Goal: Check status: Check status

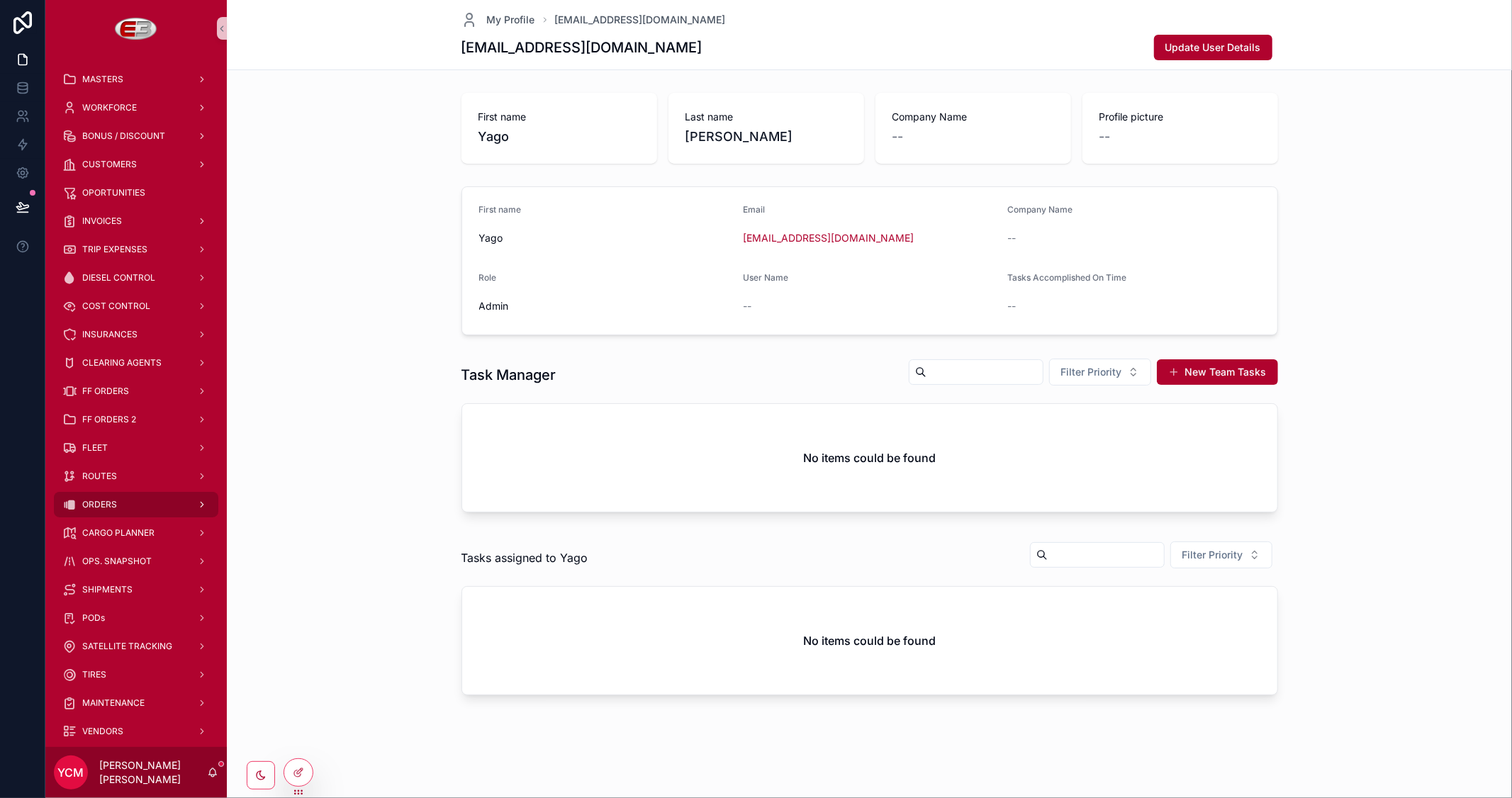
click at [101, 499] on span "ORDERS" at bounding box center [99, 504] width 35 height 11
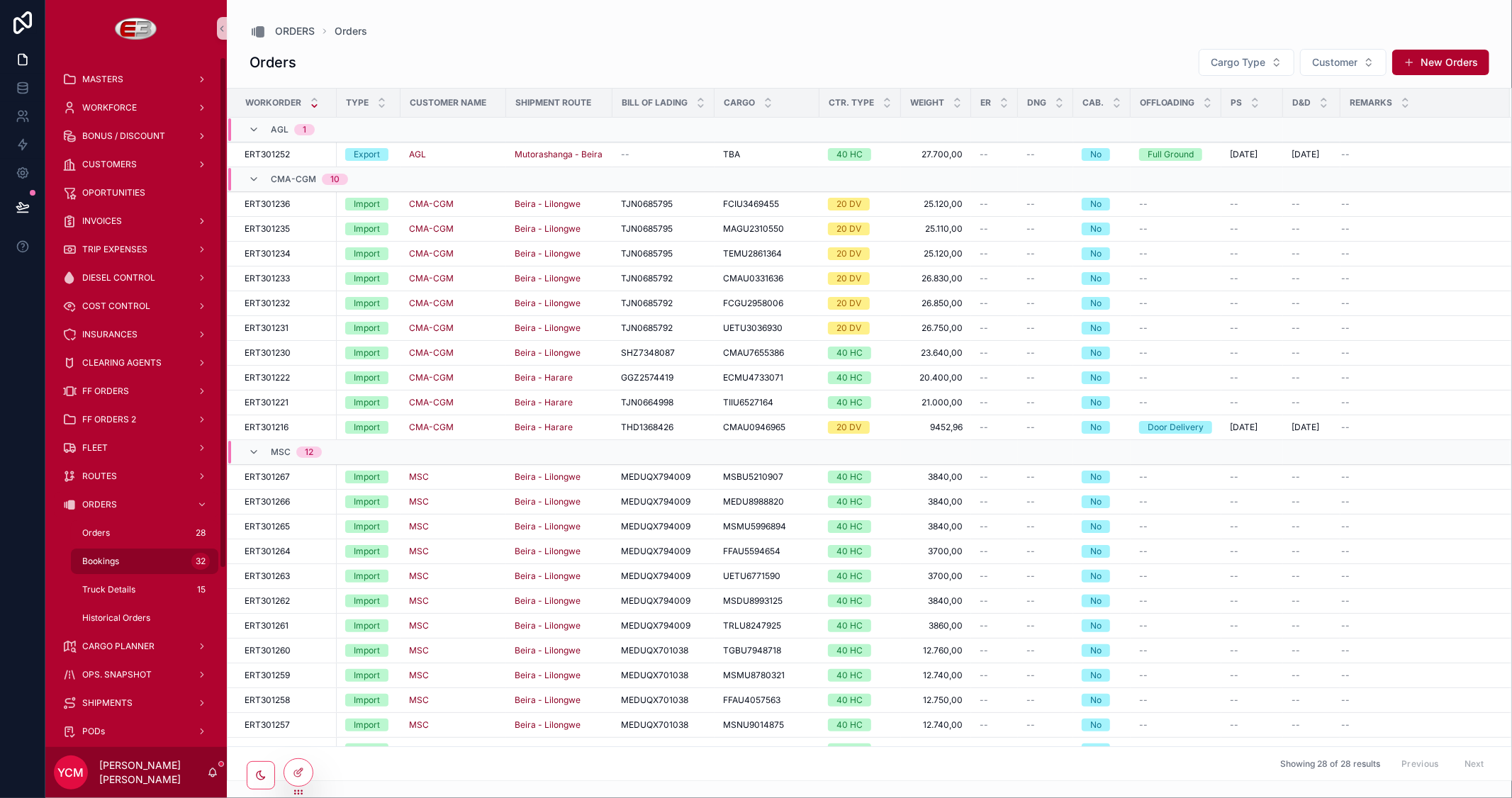
click at [103, 562] on span "Bookings" at bounding box center [100, 560] width 37 height 11
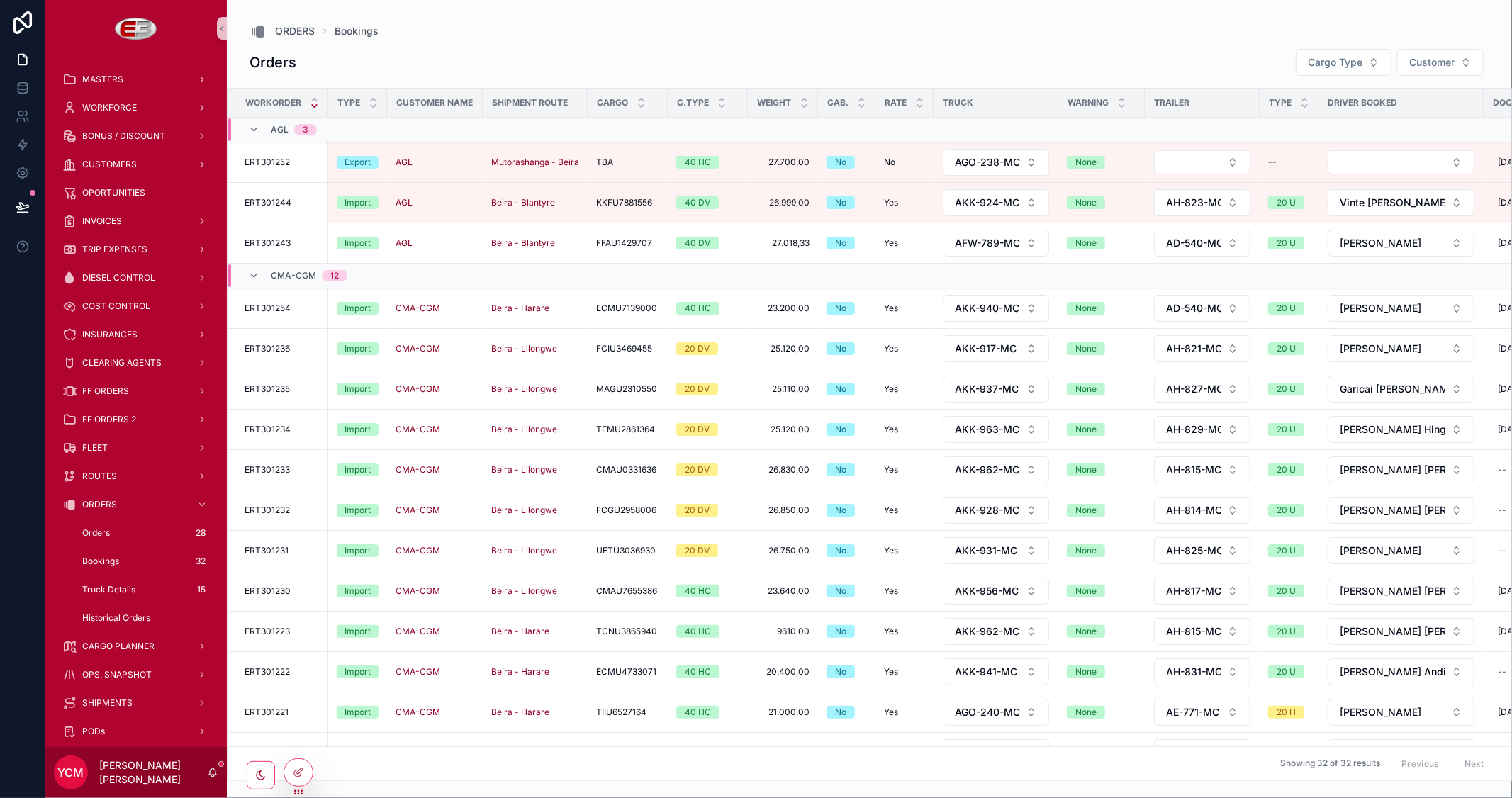
scroll to position [0, 433]
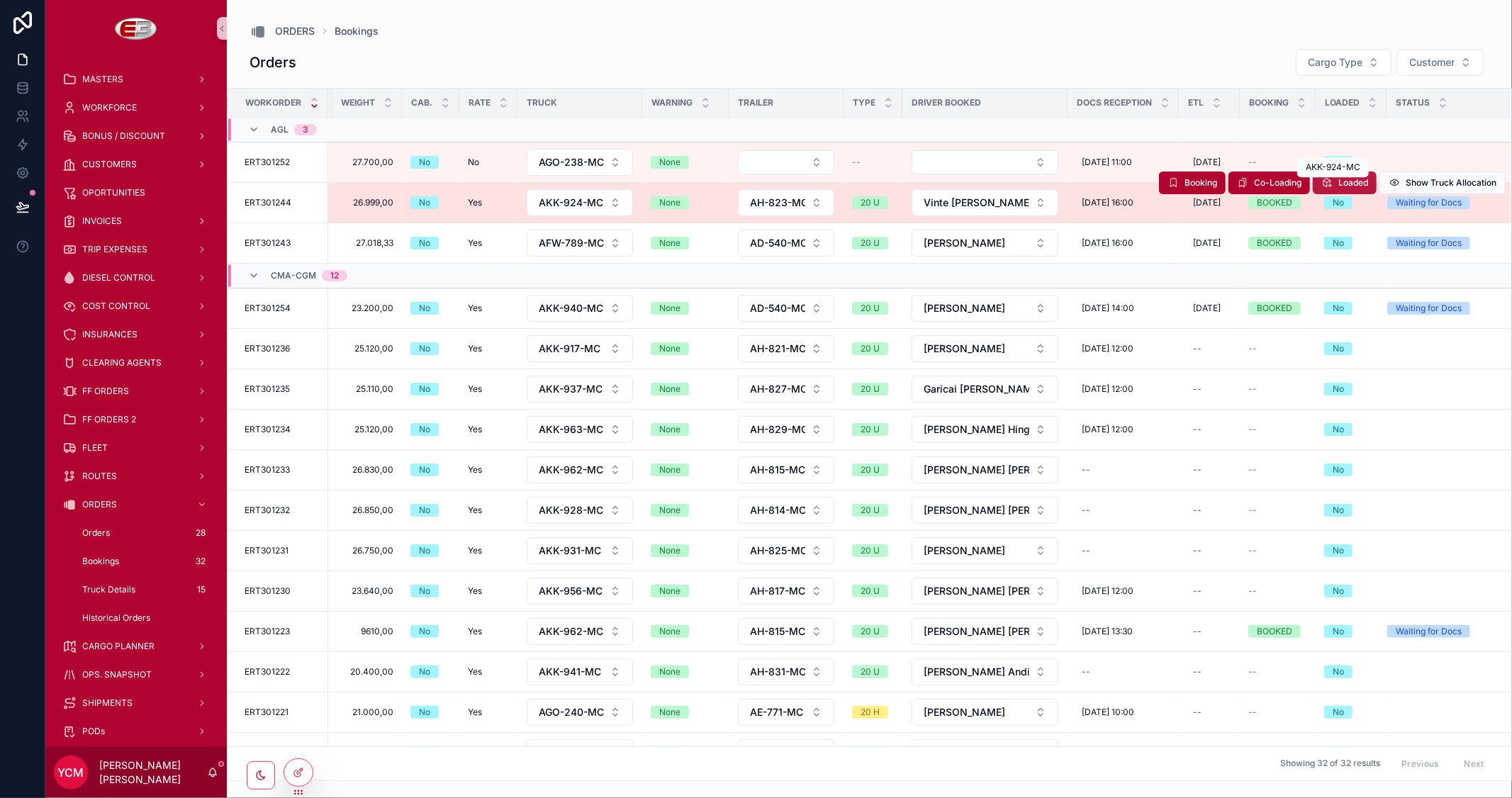
click at [1338, 182] on span "Loaded" at bounding box center [1353, 182] width 30 height 11
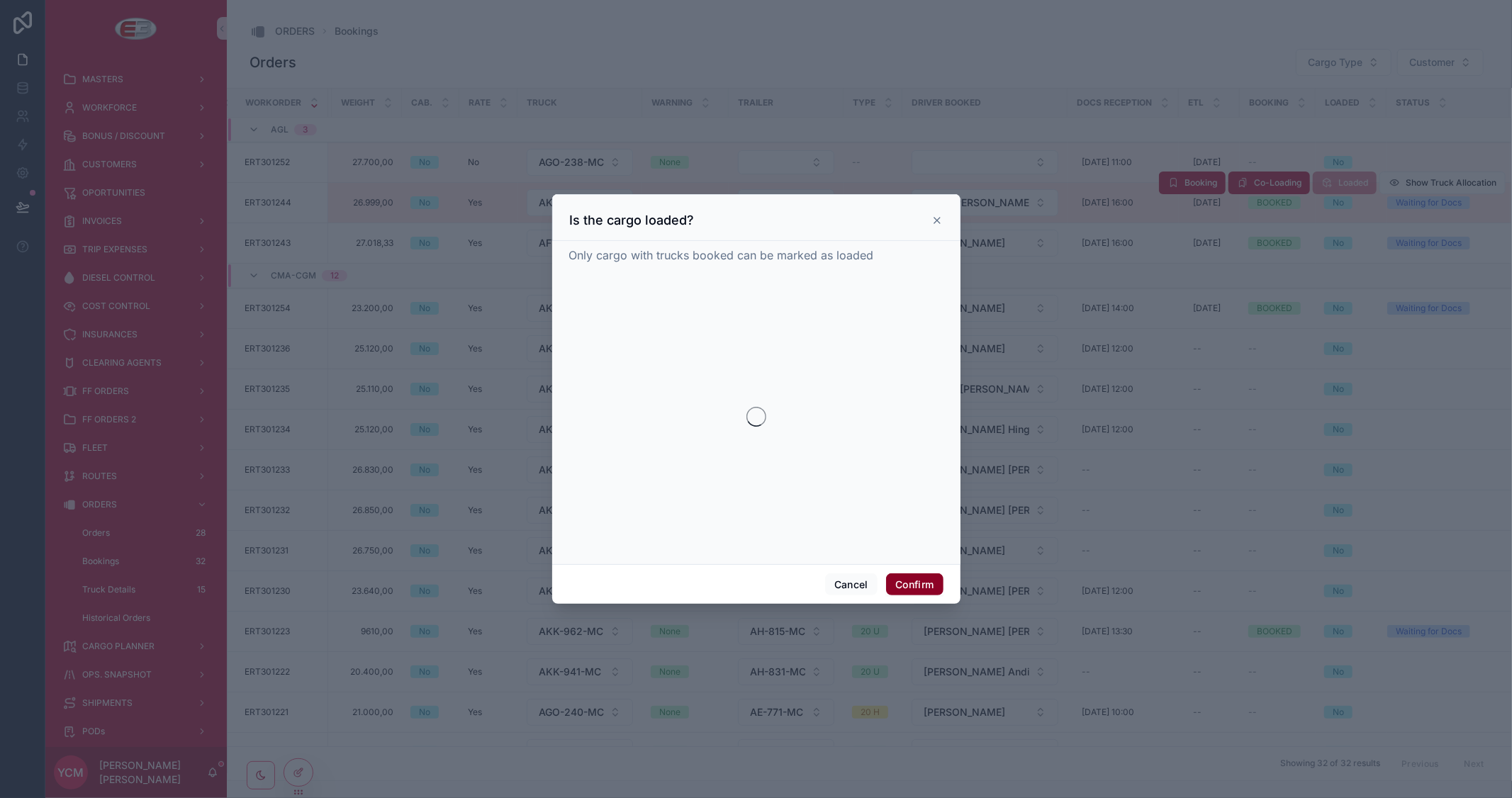
click at [921, 591] on button "Confirm" at bounding box center [913, 584] width 56 height 23
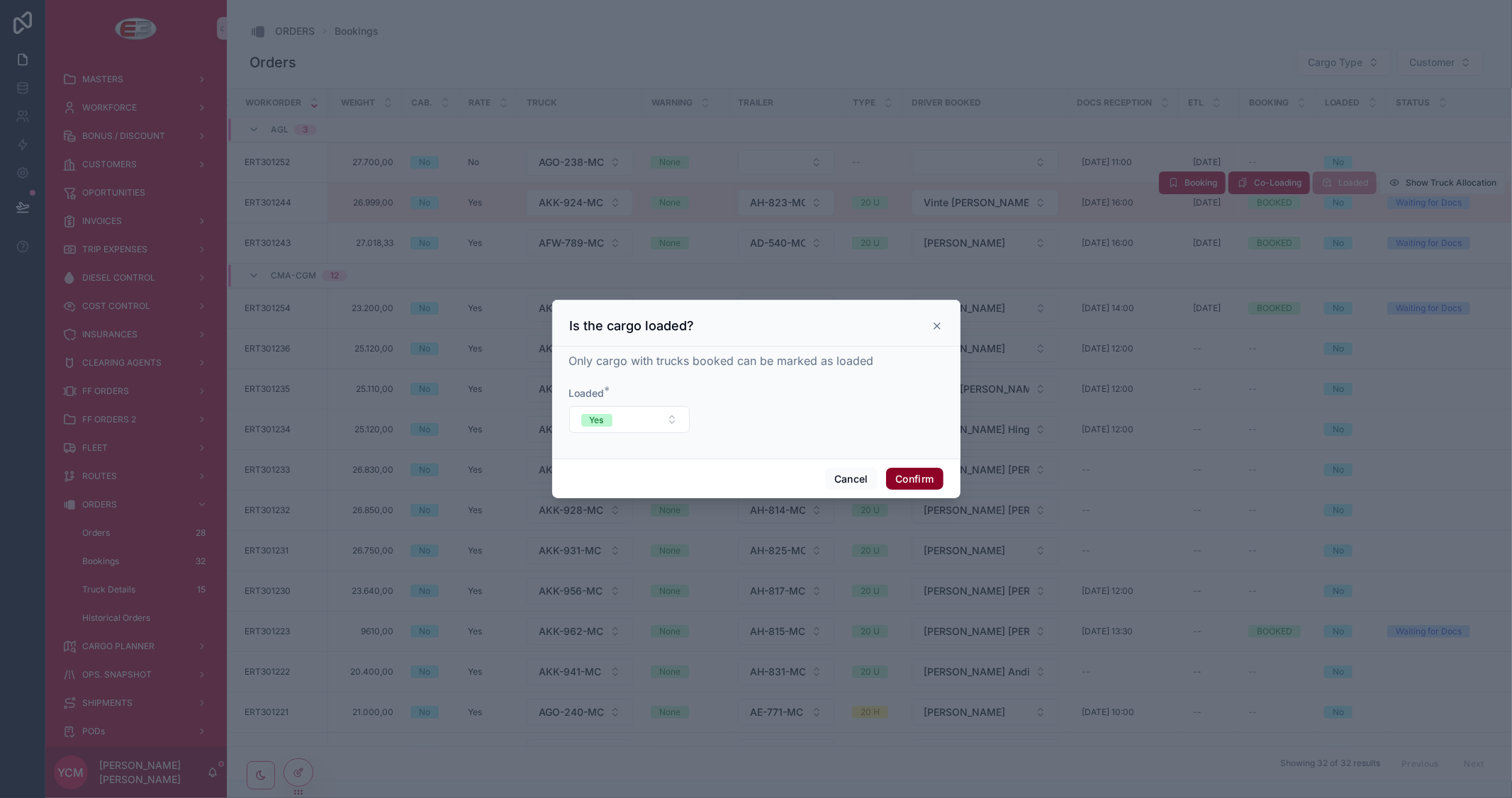
click at [930, 483] on button "Confirm" at bounding box center [913, 479] width 56 height 23
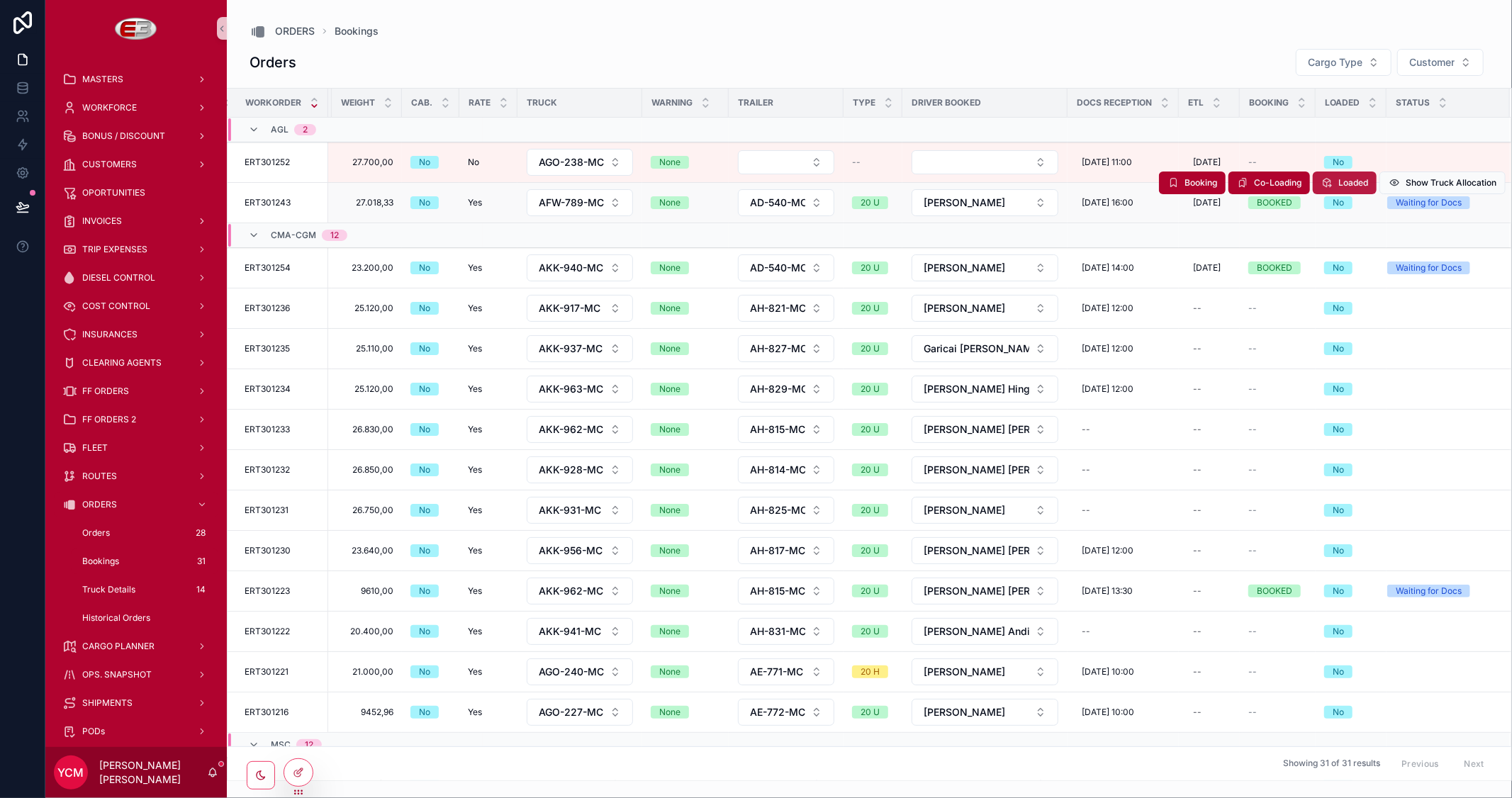
click at [1335, 181] on div "MASTERS WORKFORCE BONUS / DISCOUNT CUSTOMERS OPORTUNITIES INVOICES TRIP EXPENSE…" at bounding box center [779, 399] width 1466 height 798
click at [1344, 178] on div "MASTERS WORKFORCE BONUS / DISCOUNT CUSTOMERS OPORTUNITIES INVOICES TRIP EXPENSE…" at bounding box center [779, 399] width 1466 height 798
click at [1342, 188] on button "Loaded" at bounding box center [1344, 182] width 63 height 23
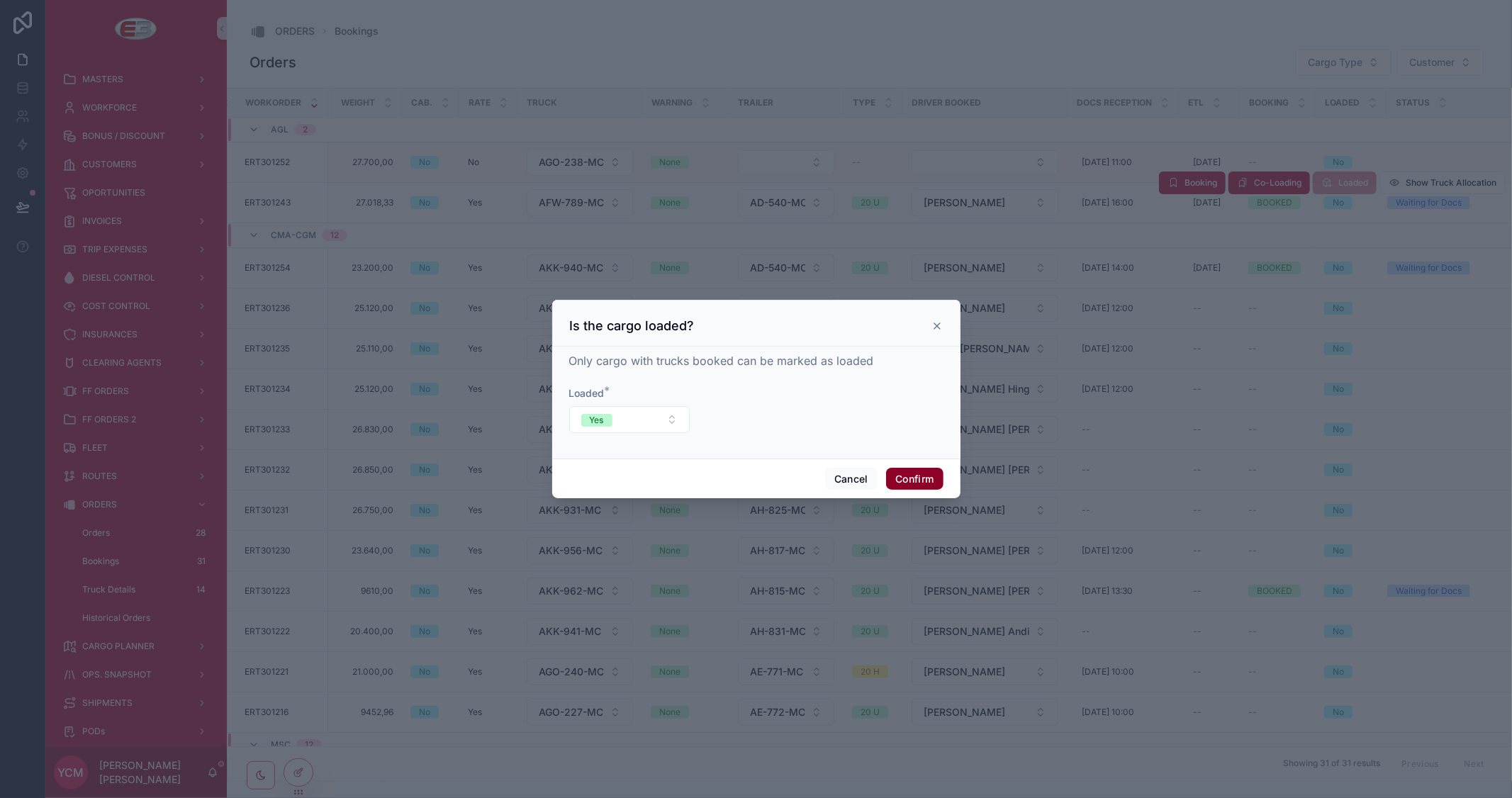
click at [924, 482] on button "Confirm" at bounding box center [913, 479] width 56 height 23
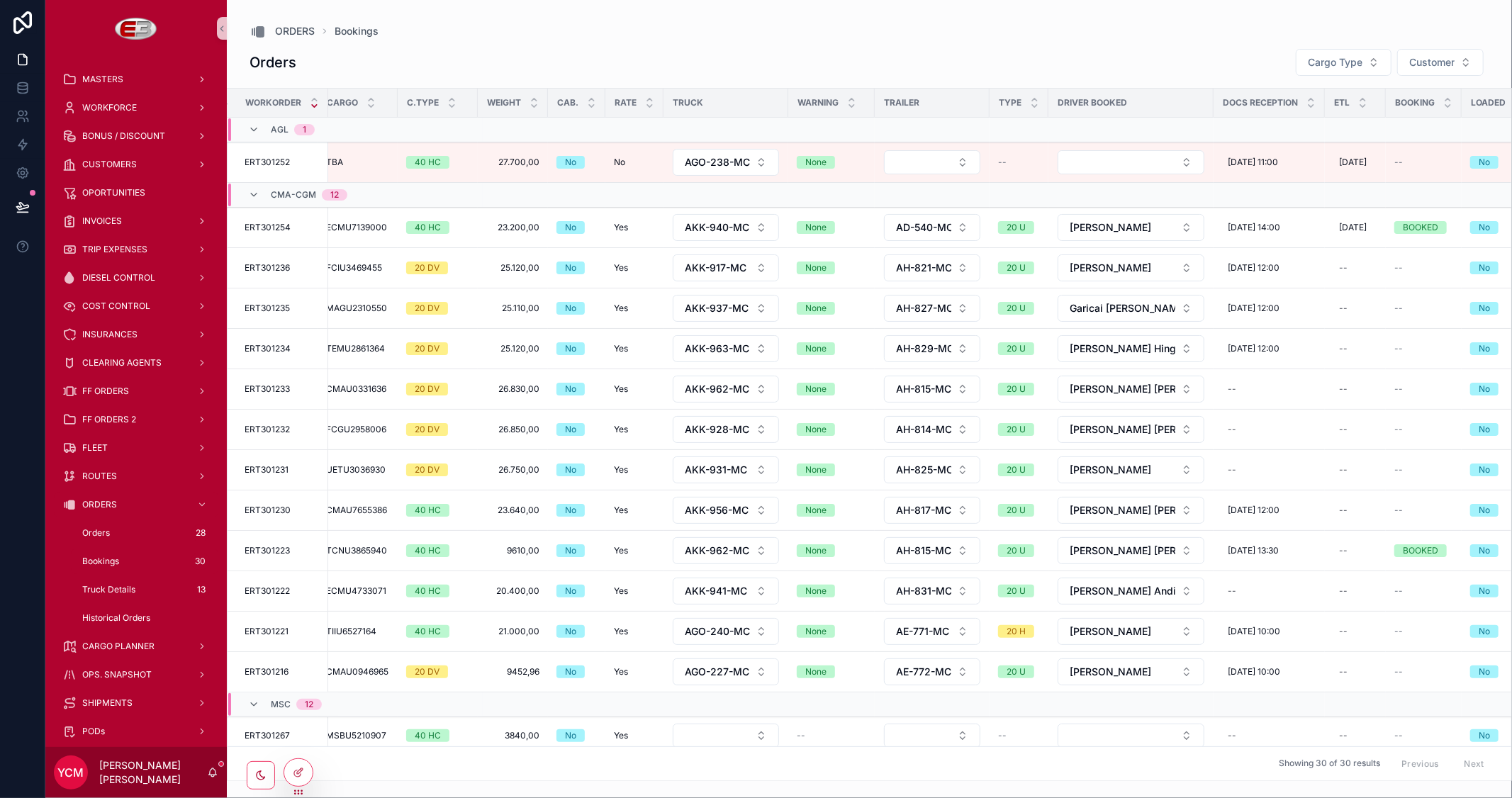
scroll to position [0, 252]
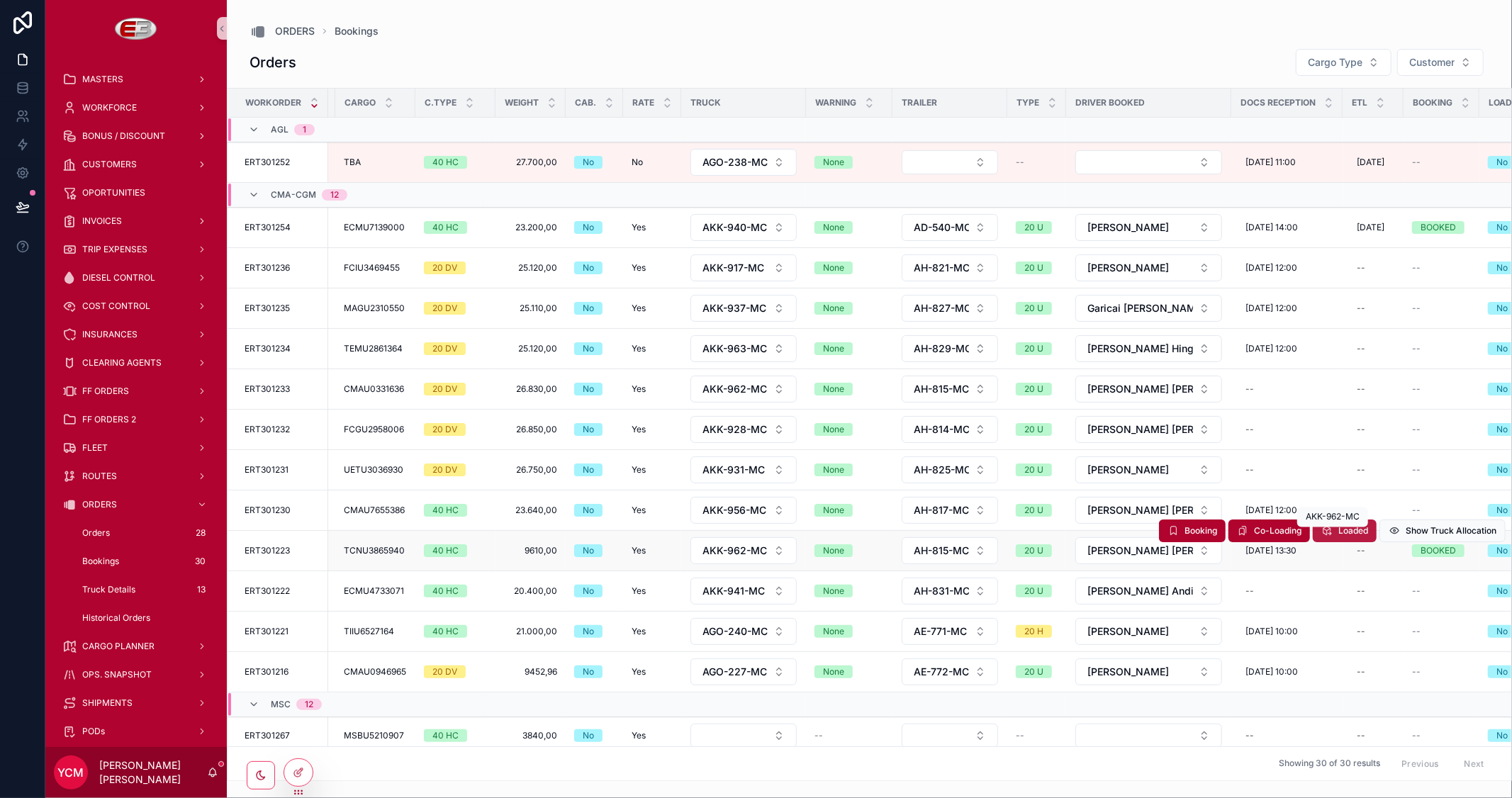
click at [1345, 534] on span "Loaded" at bounding box center [1353, 531] width 30 height 11
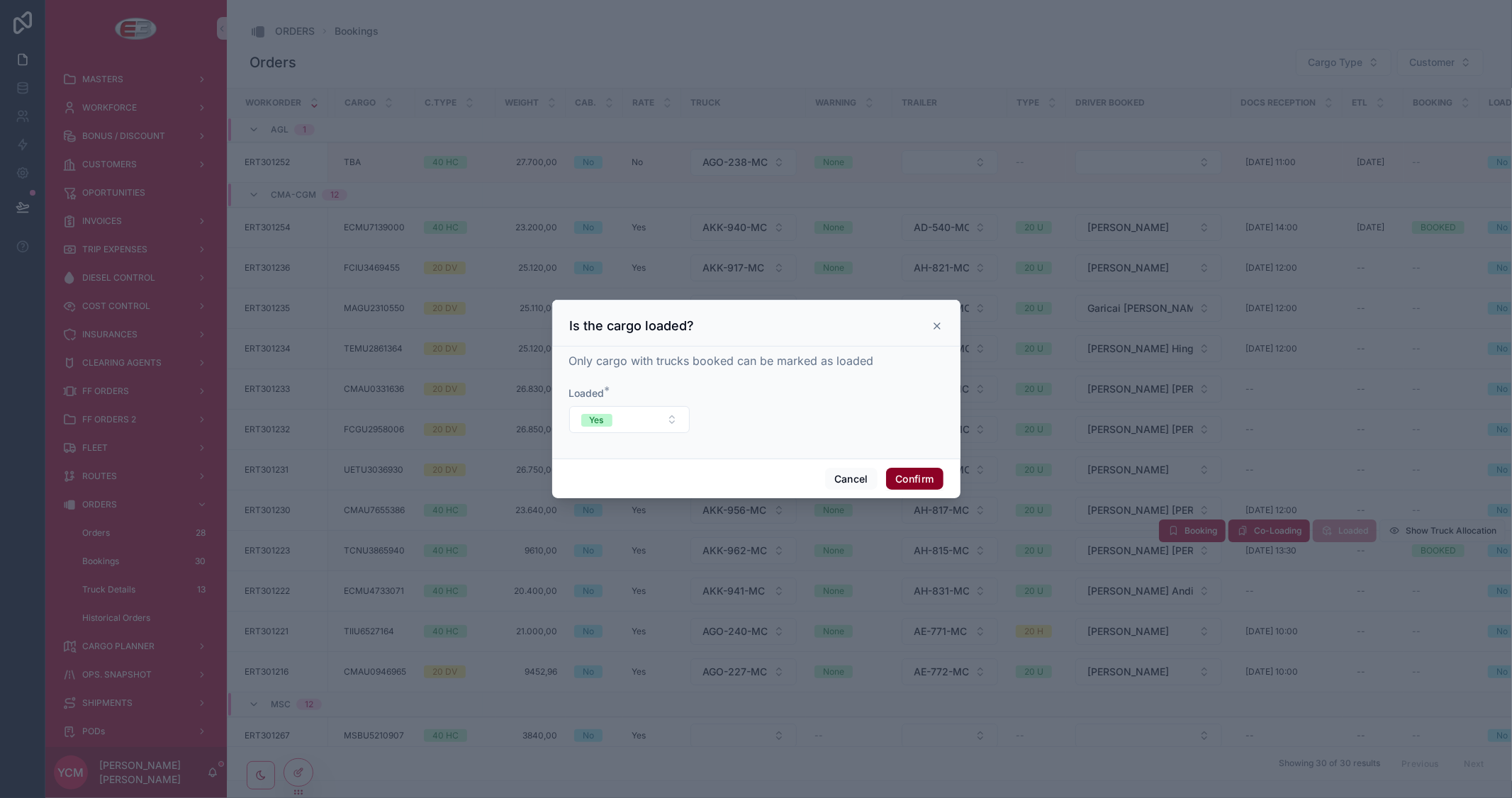
click at [933, 472] on button "Confirm" at bounding box center [913, 479] width 56 height 23
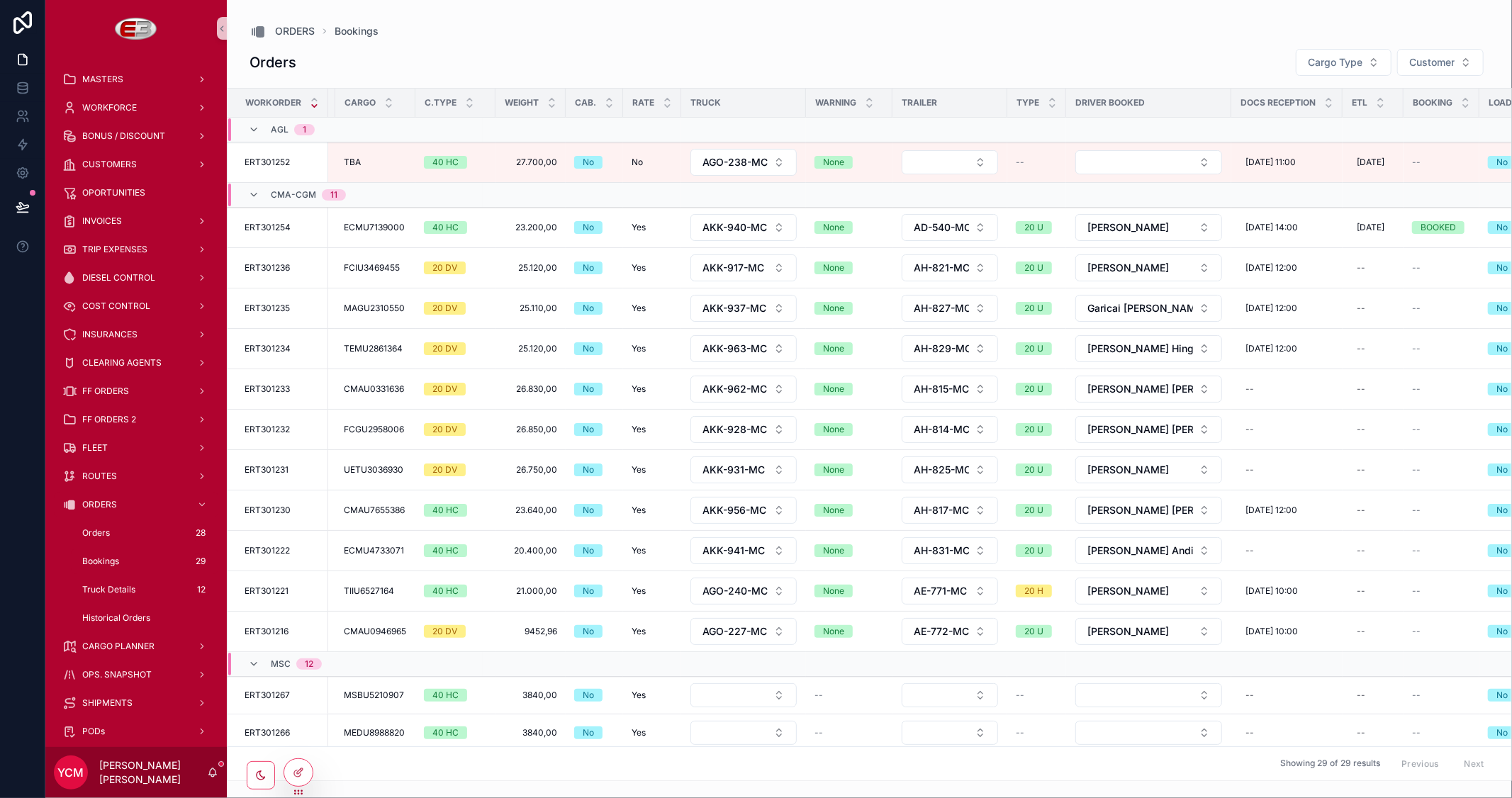
drag, startPoint x: 1058, startPoint y: 768, endPoint x: 1100, endPoint y: 774, distance: 42.4
click at [1103, 776] on div "Workorder Type Customer Name Shipment Route Cargo C.Type Weight Cab. Rate Truck…" at bounding box center [869, 435] width 1283 height 692
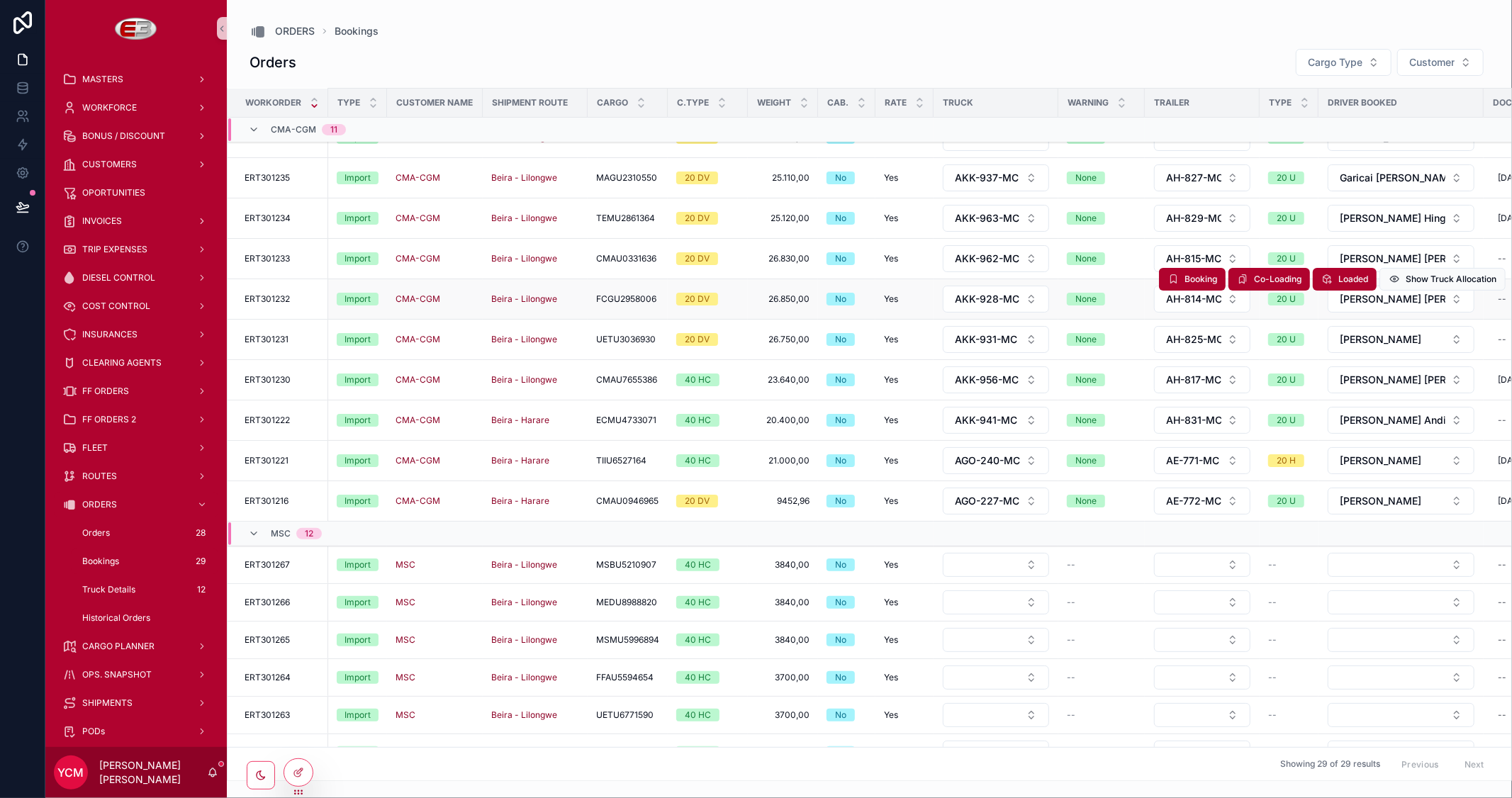
scroll to position [0, 0]
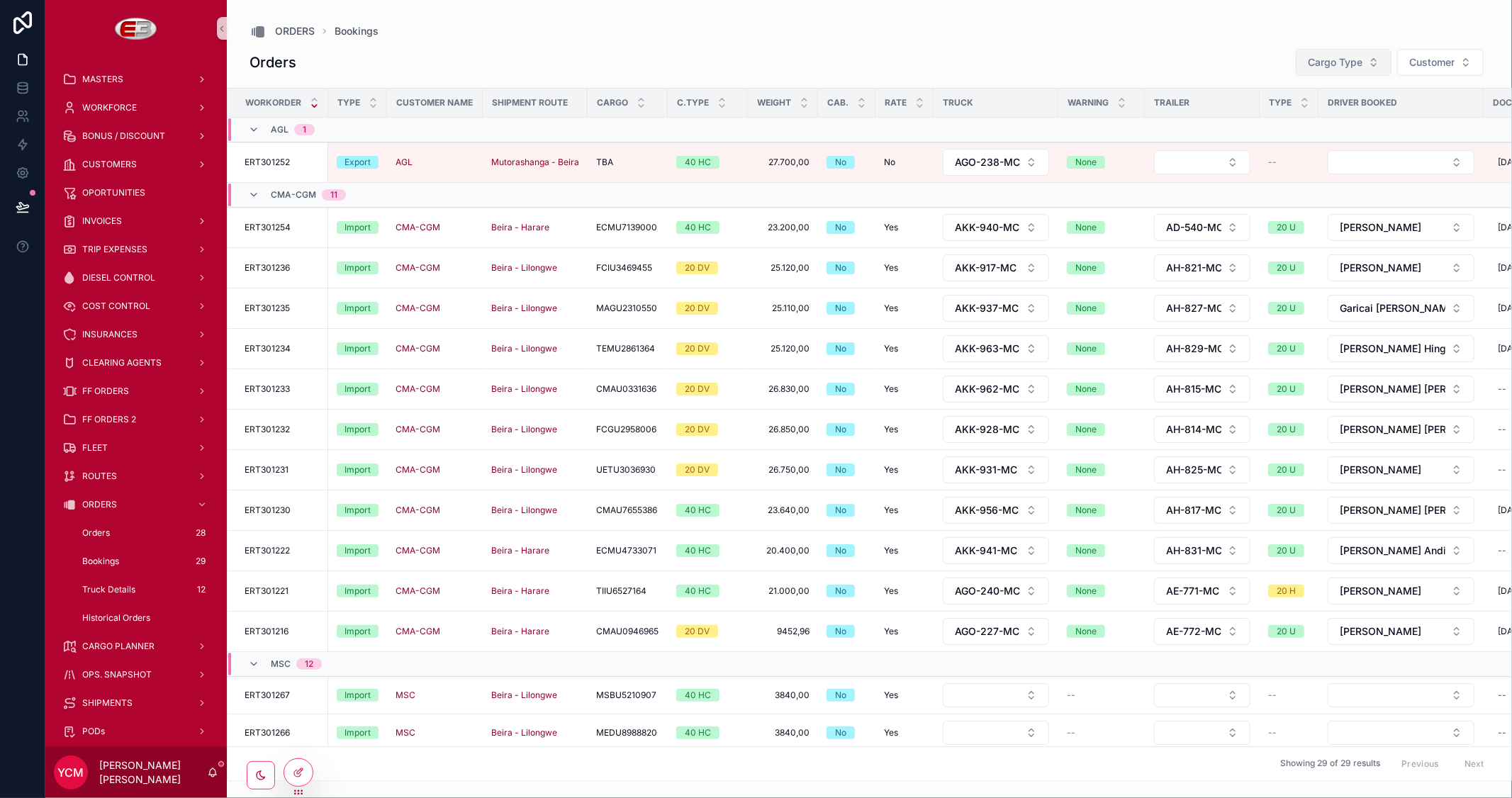
click at [1325, 61] on span "Cargo Type" at bounding box center [1334, 62] width 54 height 14
click at [1276, 122] on div "Import" at bounding box center [1343, 120] width 170 height 23
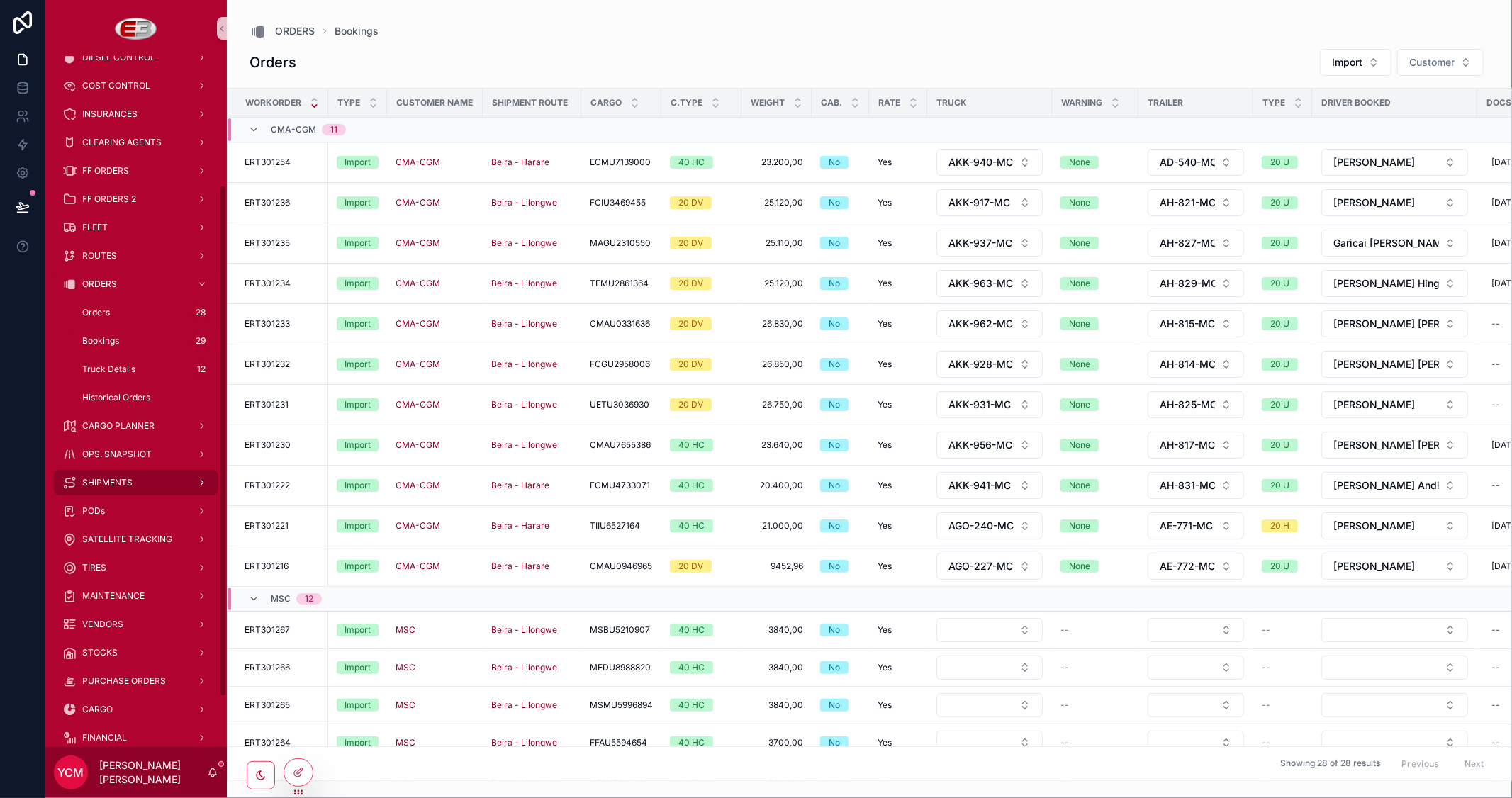
scroll to position [242, 0]
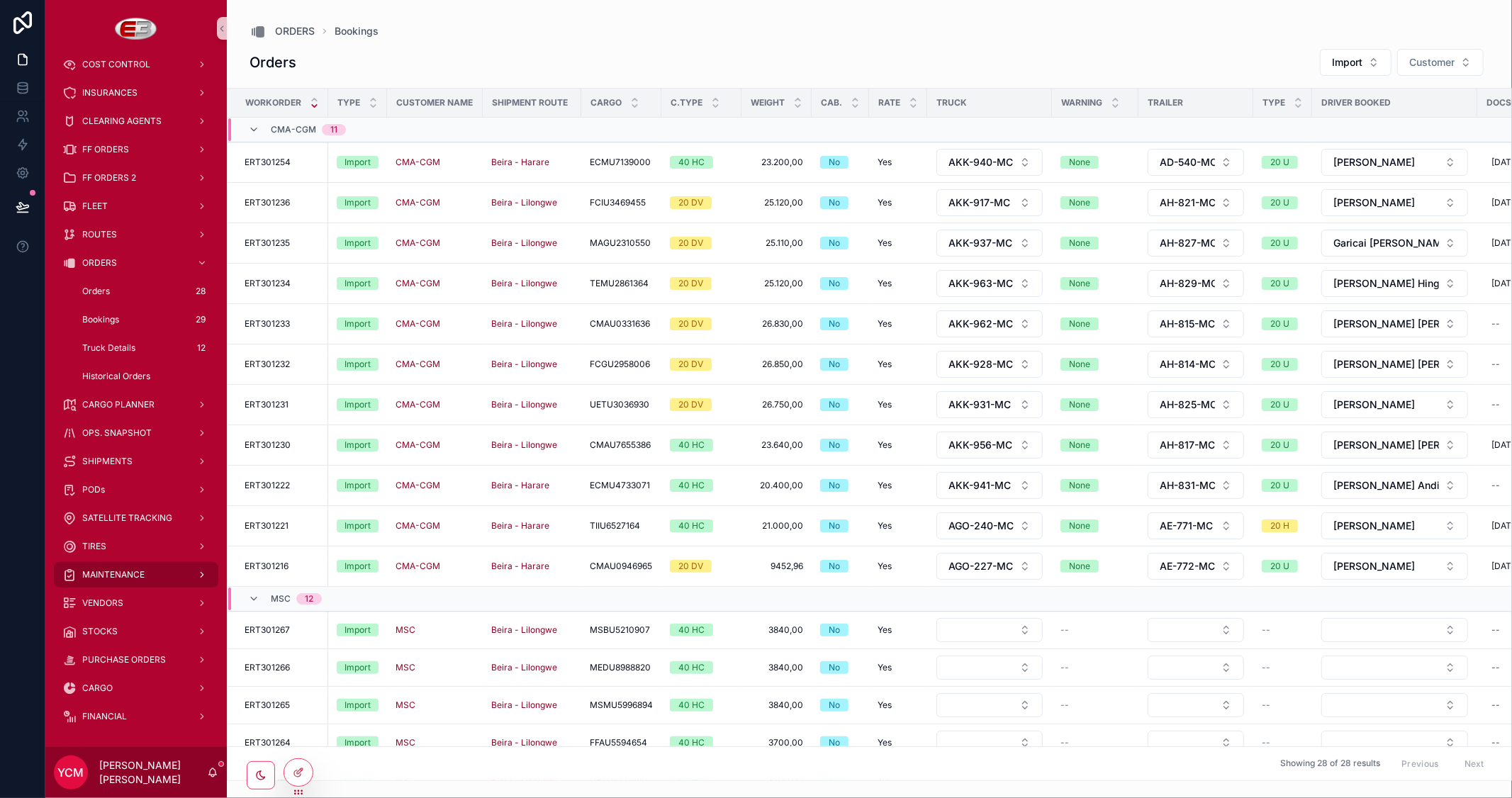
click at [132, 571] on span "MAINTENANCE" at bounding box center [113, 574] width 62 height 11
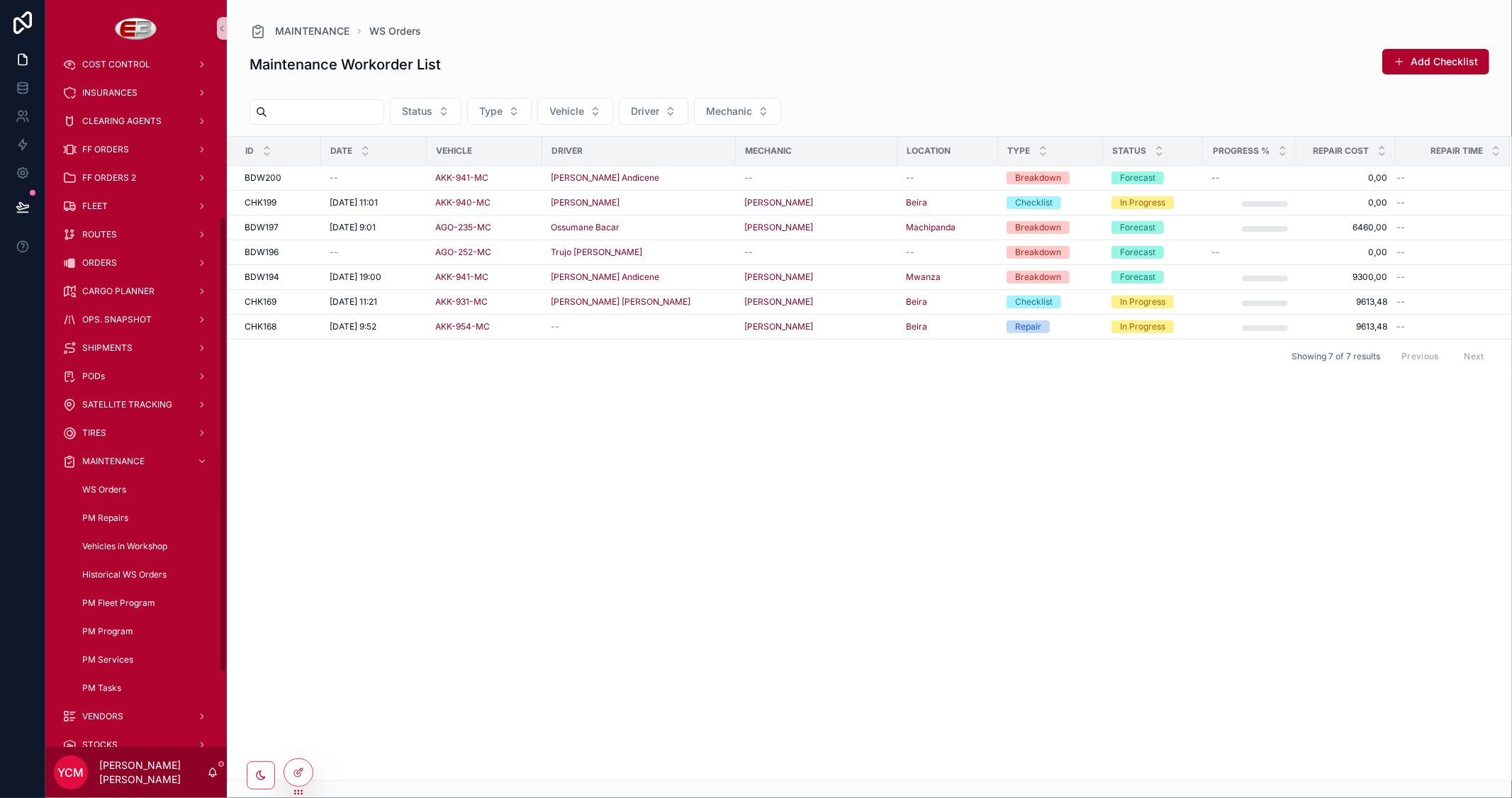
click at [101, 489] on span "WS Orders" at bounding box center [104, 489] width 44 height 11
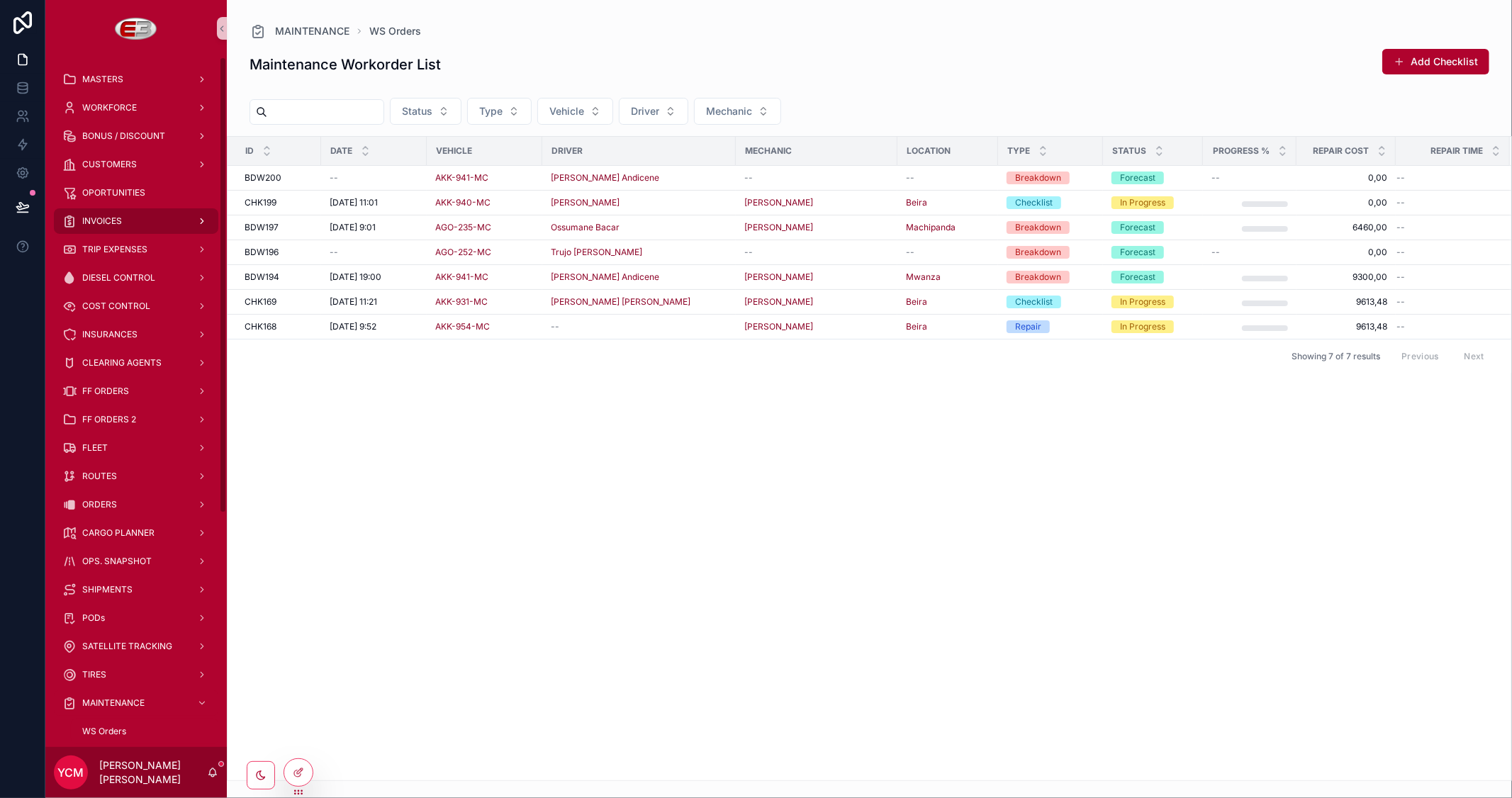
click at [104, 218] on span "INVOICES" at bounding box center [102, 221] width 40 height 11
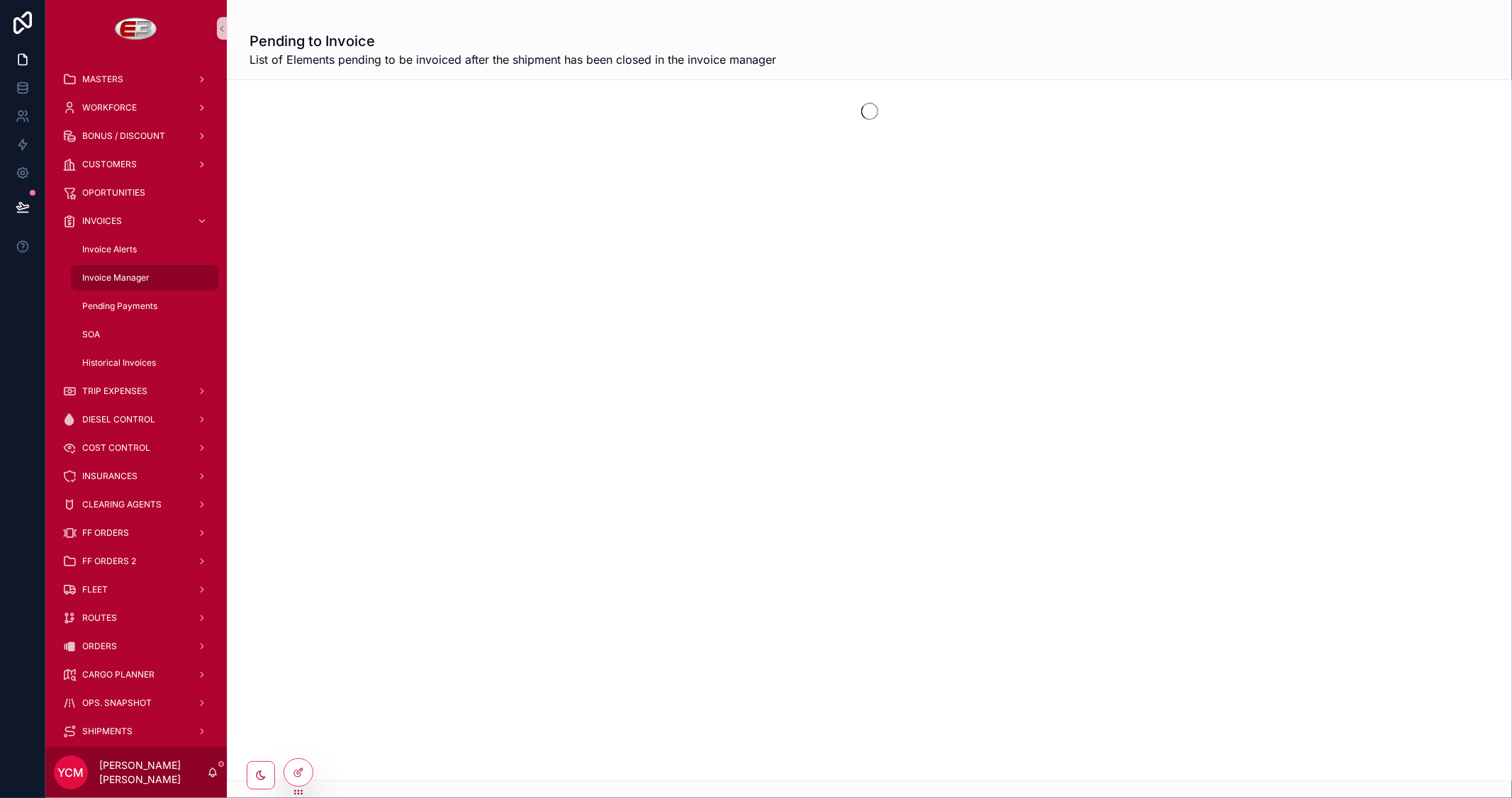
click at [108, 279] on span "Invoice Manager" at bounding box center [116, 277] width 67 height 11
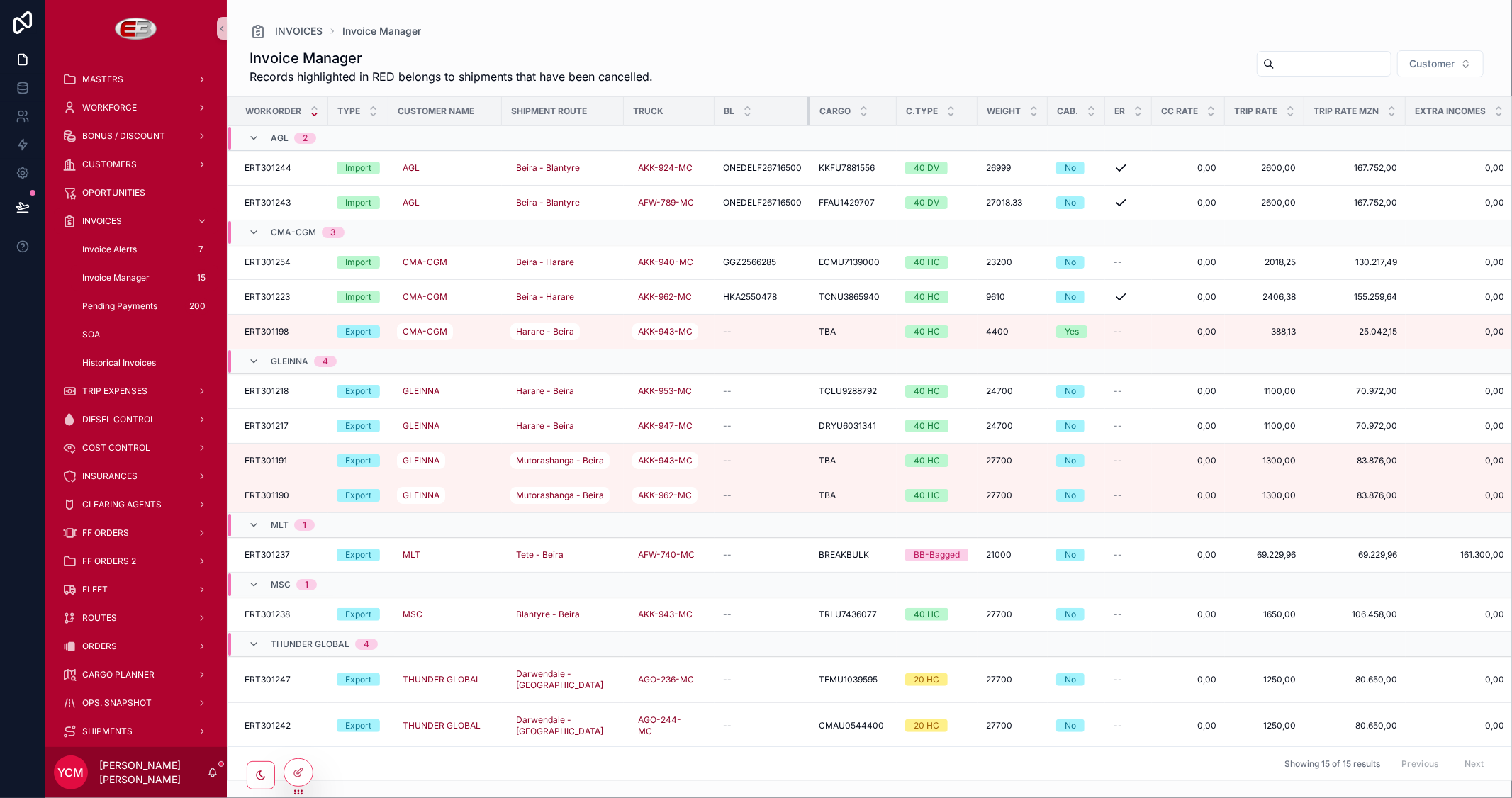
drag, startPoint x: 805, startPoint y: 106, endPoint x: 815, endPoint y: 111, distance: 11.2
click at [815, 111] on tr "Workorder Type Customer Name Shipment Route Truck BL Cargo C.Type Weight Cab. E…" at bounding box center [1269, 111] width 2082 height 29
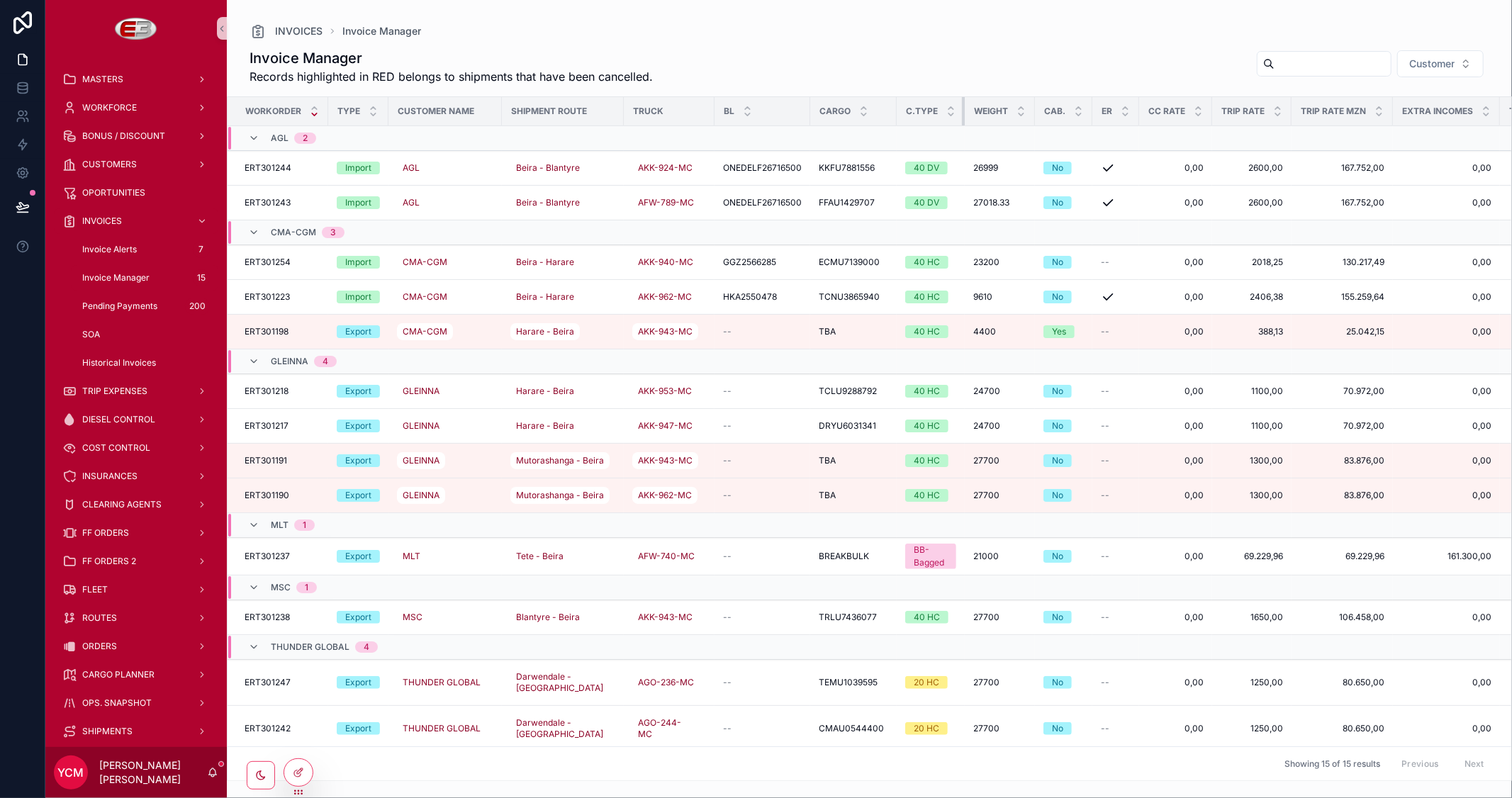
drag, startPoint x: 975, startPoint y: 108, endPoint x: 907, endPoint y: 110, distance: 68.0
click at [907, 110] on th "C.Type" at bounding box center [930, 111] width 68 height 29
drag, startPoint x: 962, startPoint y: 108, endPoint x: 984, endPoint y: 111, distance: 22.2
click at [984, 111] on tr "Workorder Type Customer Name Shipment Route Truck BL Cargo C.Type Weight Cab. E…" at bounding box center [1262, 111] width 2069 height 29
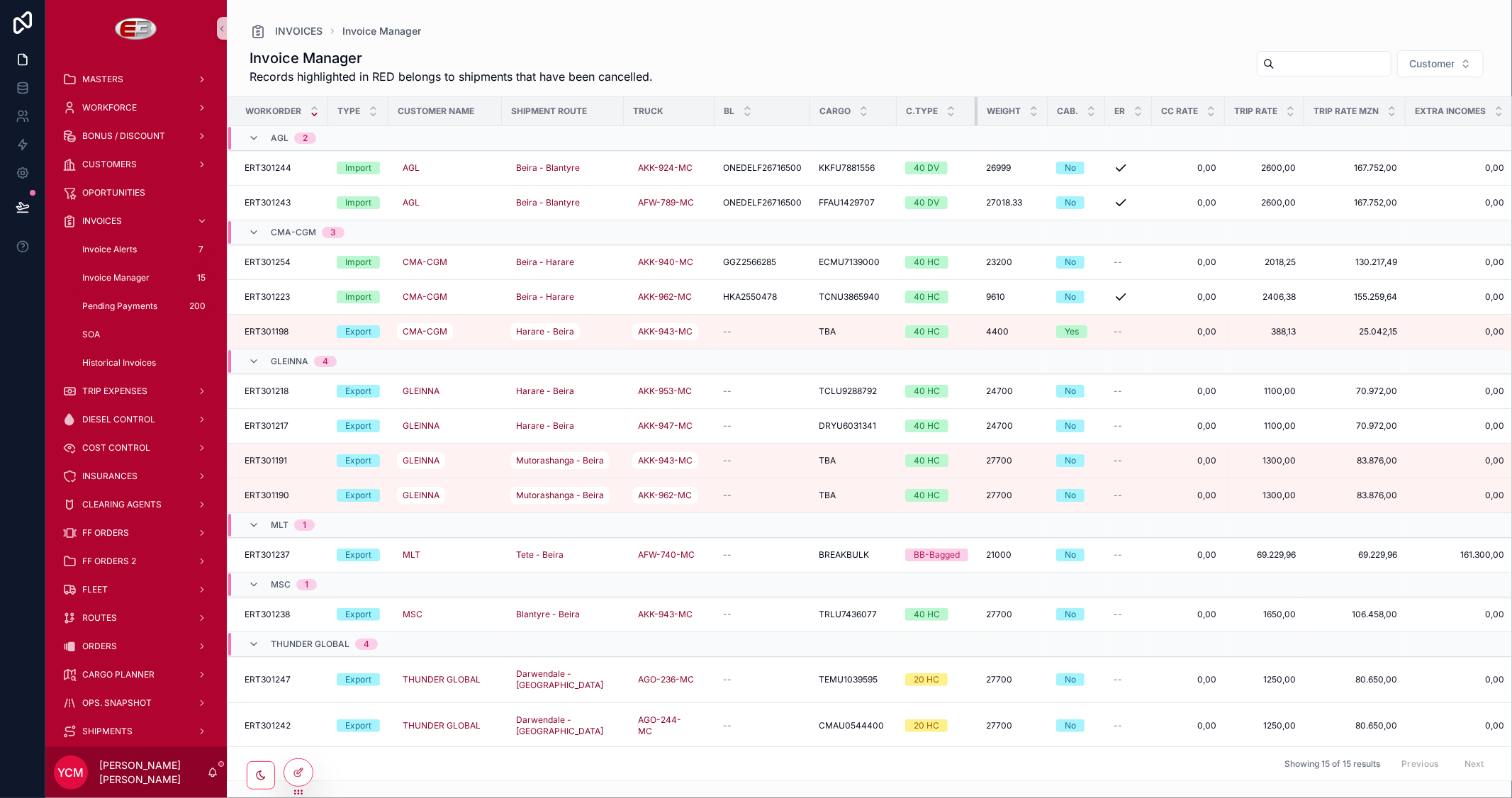
drag, startPoint x: 963, startPoint y: 107, endPoint x: 975, endPoint y: 114, distance: 13.9
click at [975, 114] on div "scrollable content" at bounding box center [978, 111] width 6 height 29
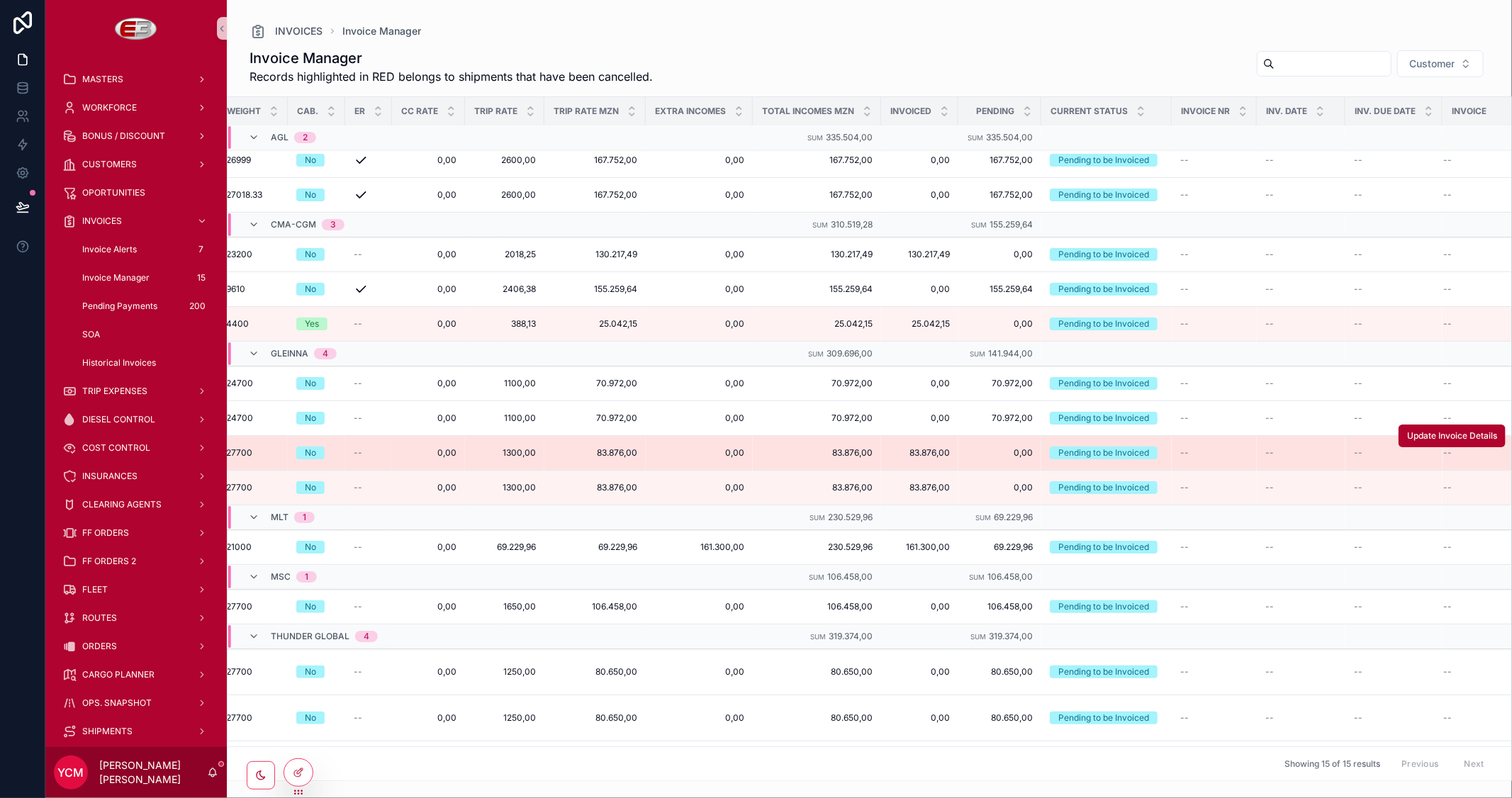
scroll to position [0, 760]
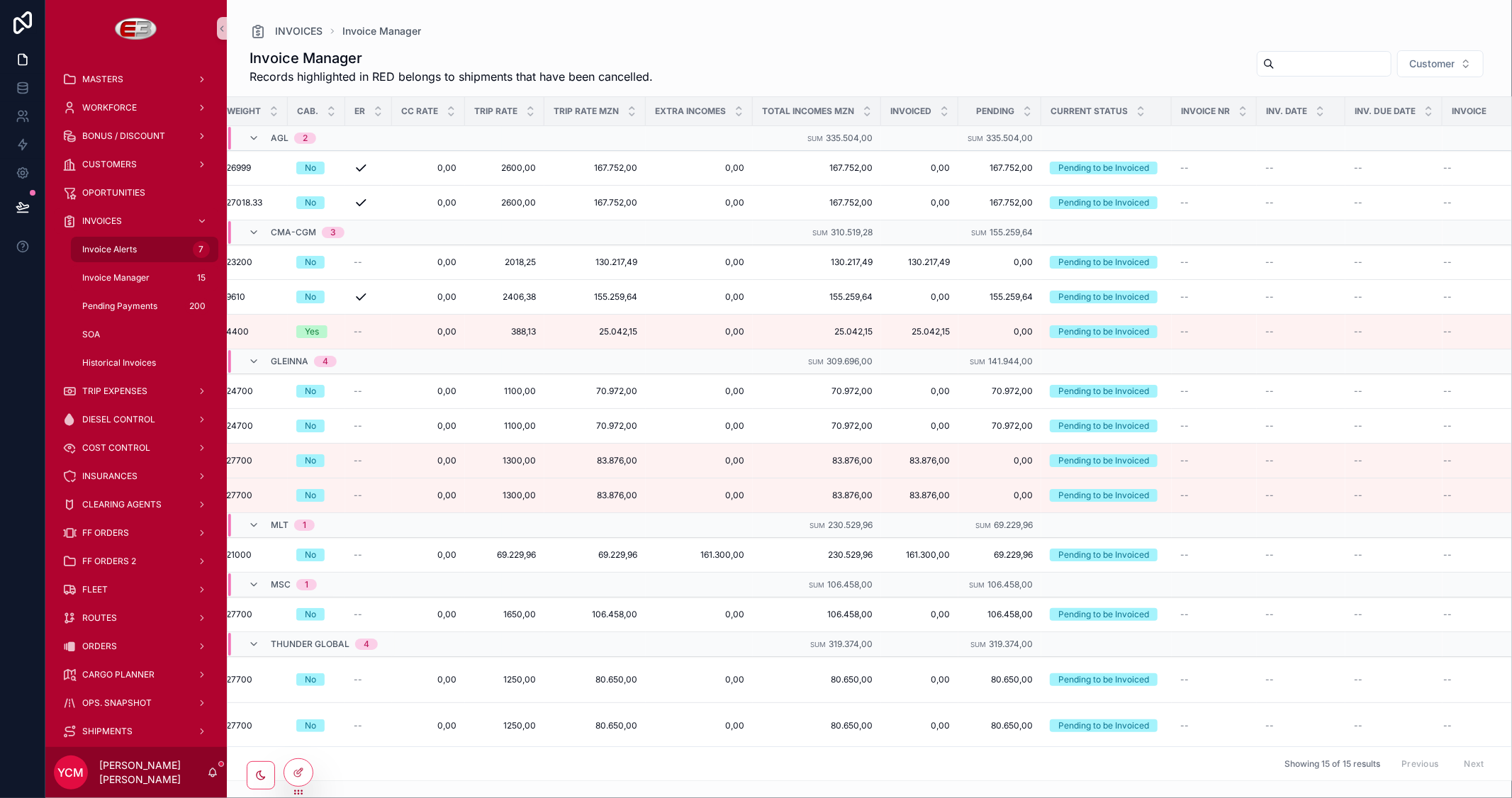
drag, startPoint x: 124, startPoint y: 270, endPoint x: 116, endPoint y: 244, distance: 27.2
click at [124, 270] on div "Invoice Manager 15" at bounding box center [144, 277] width 131 height 23
click at [116, 244] on span "Invoice Alerts" at bounding box center [109, 249] width 54 height 11
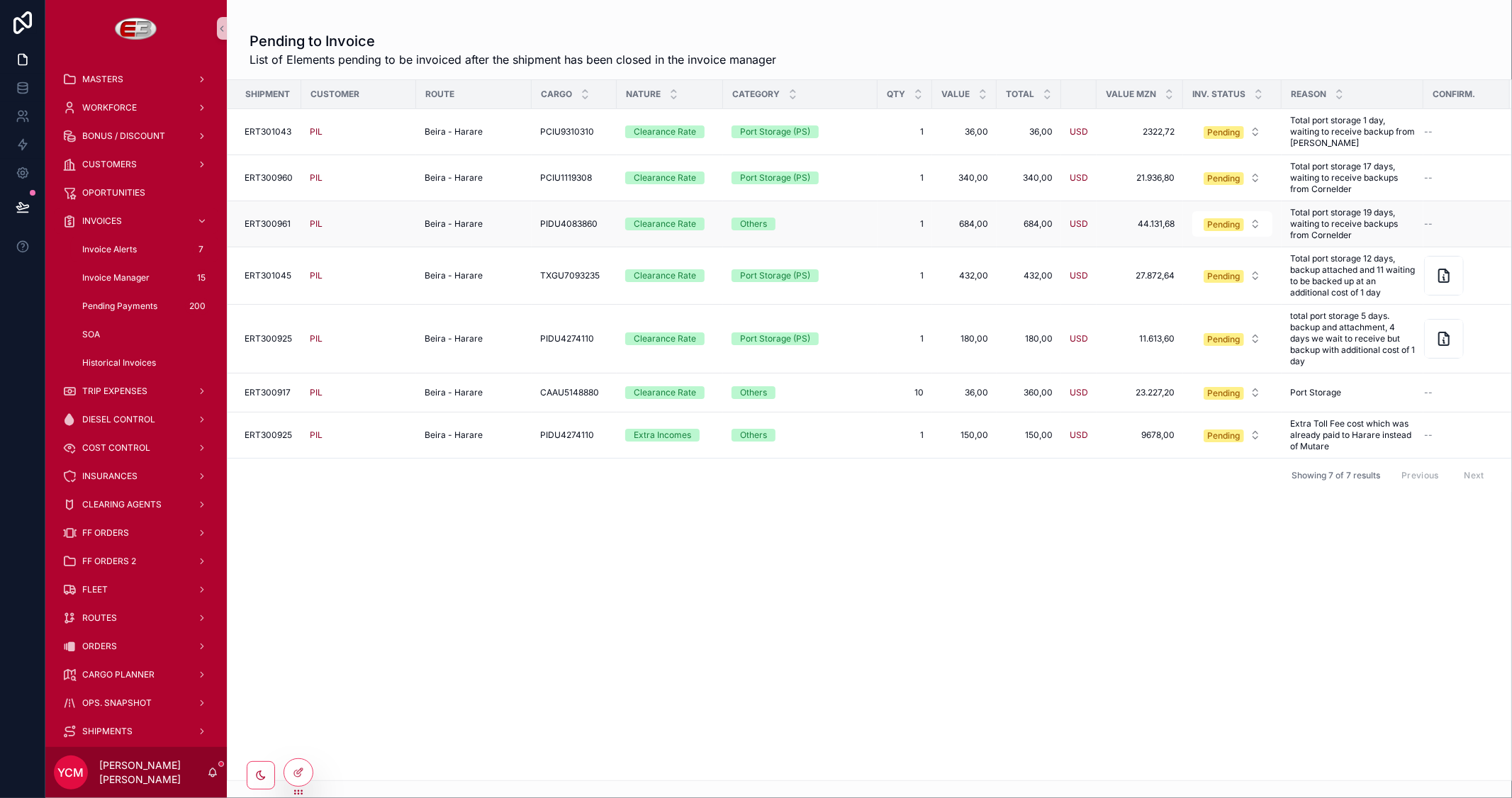
click at [1455, 220] on div "--" at bounding box center [1458, 224] width 68 height 11
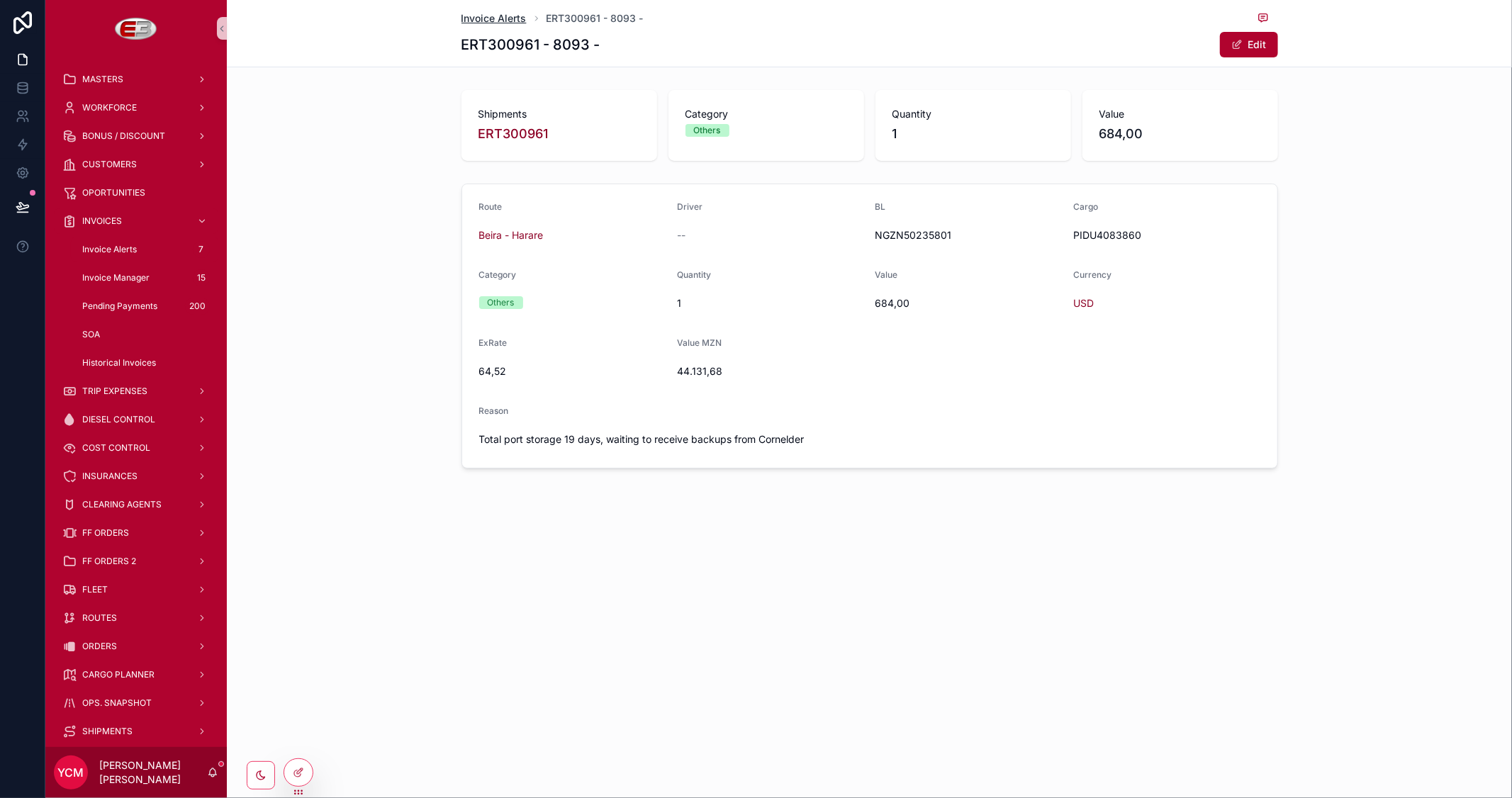
click at [483, 17] on span "Invoice Alerts" at bounding box center [494, 18] width 65 height 14
